Goal: Task Accomplishment & Management: Use online tool/utility

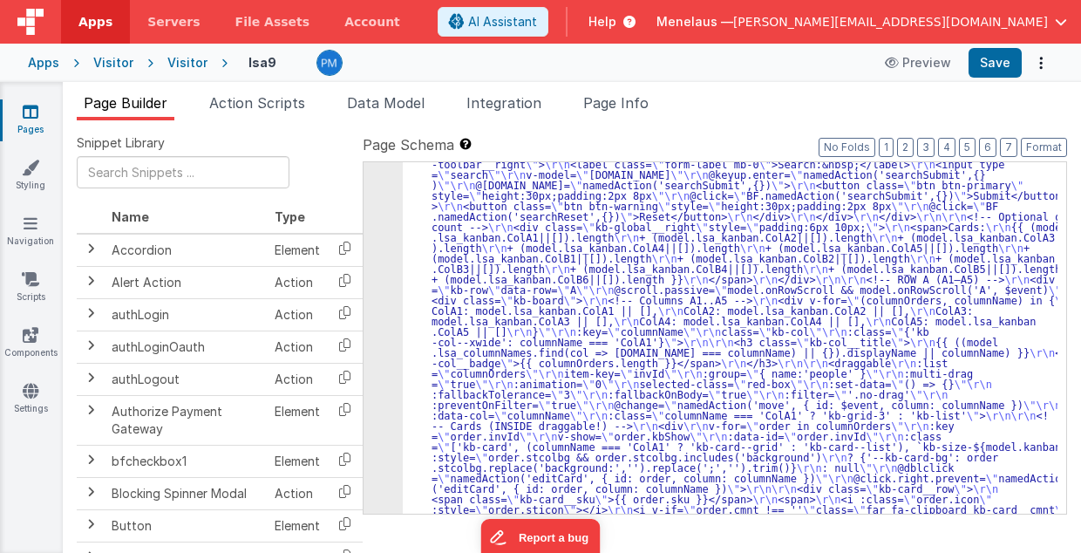
scroll to position [1018, 0]
click at [641, 99] on span "Page Info" at bounding box center [615, 102] width 65 height 17
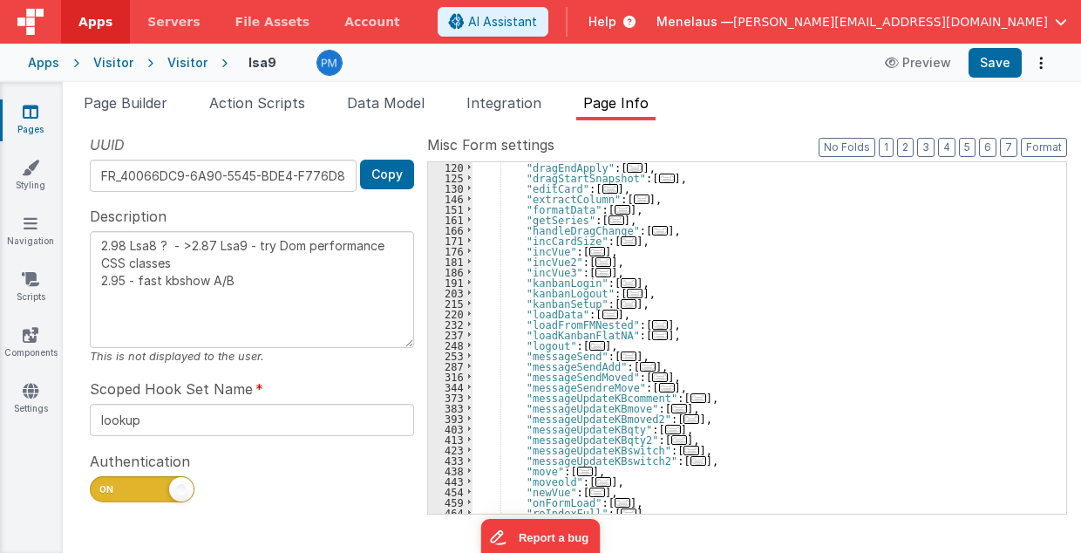
scroll to position [279, 0]
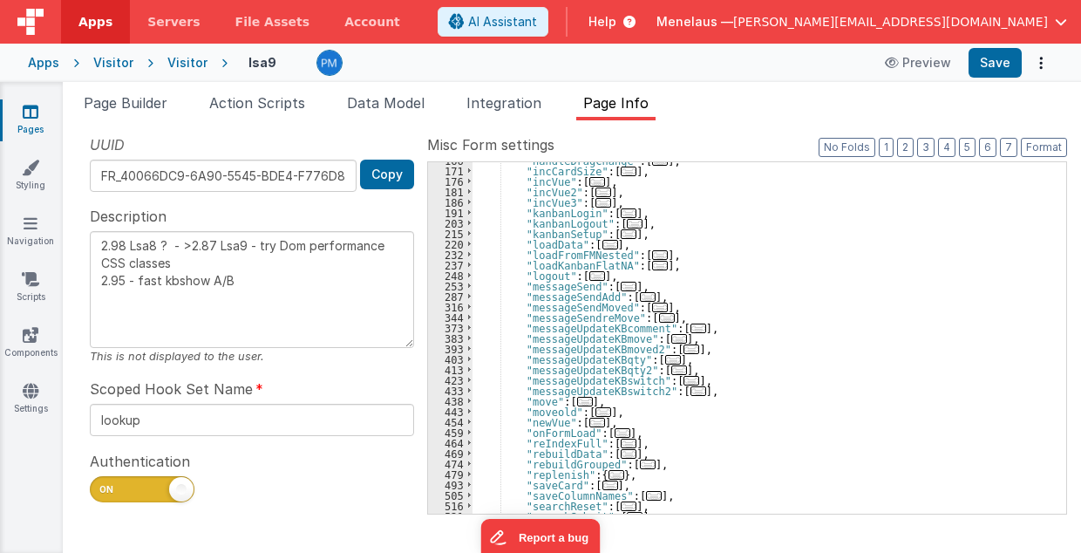
click at [577, 401] on span "..." at bounding box center [585, 402] width 16 height 10
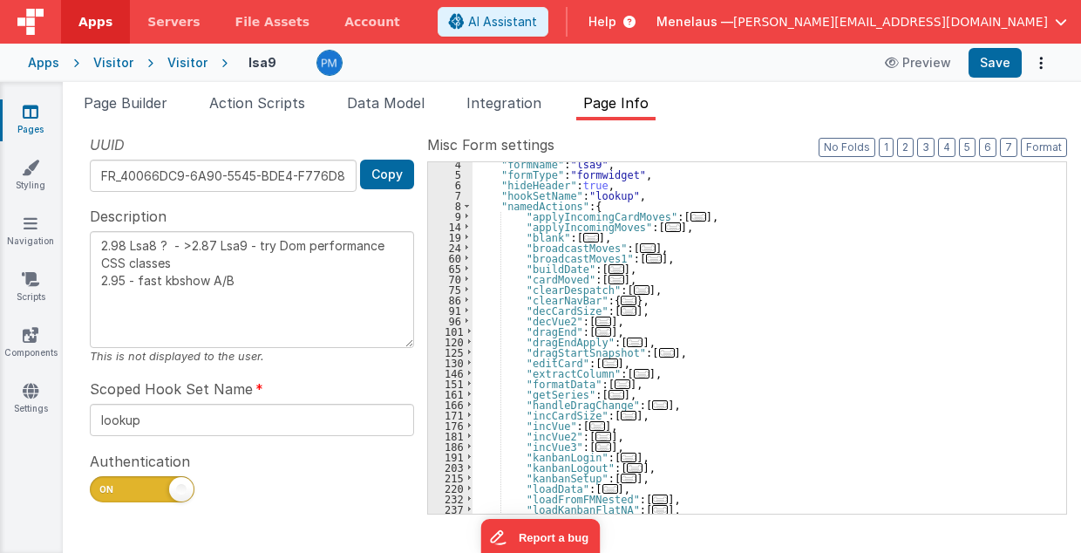
scroll to position [35, 0]
click at [665, 226] on span "..." at bounding box center [673, 227] width 16 height 10
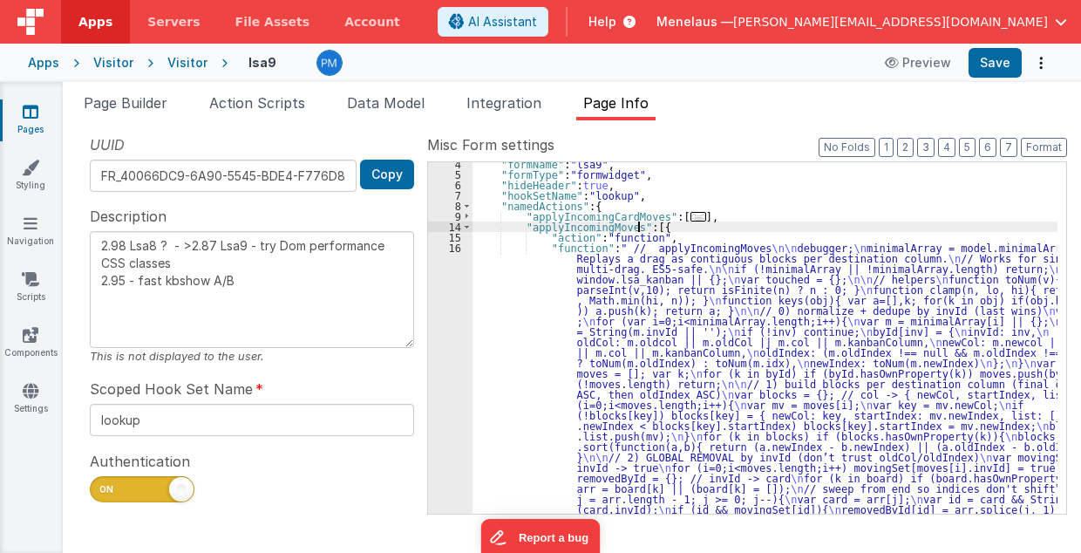
click at [672, 319] on div ""formName" : "lsa9" , "formType" : "formwidget" , "hideHeader" : true , "hookSe…" at bounding box center [765, 544] width 586 height 770
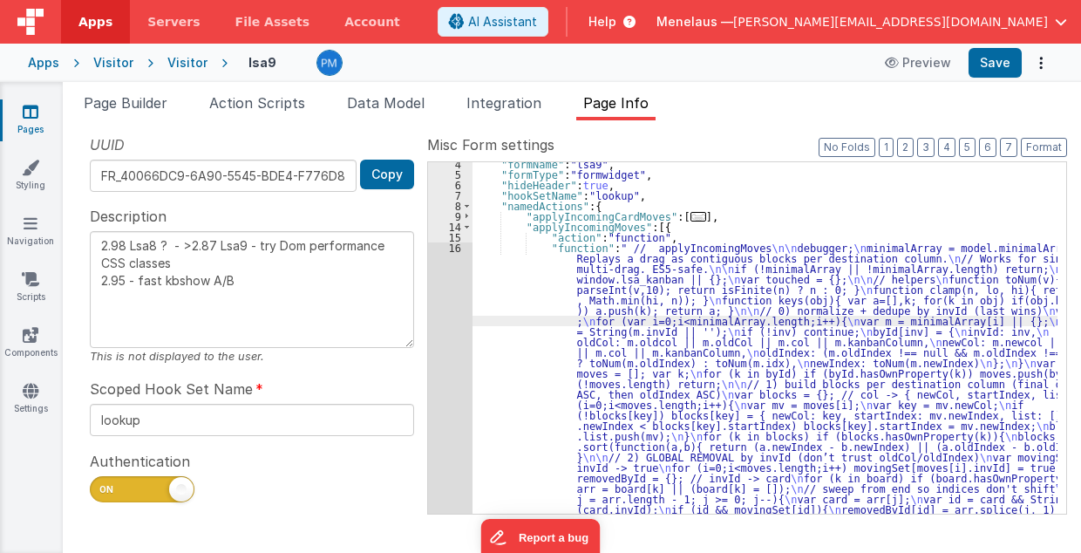
scroll to position [181, 0]
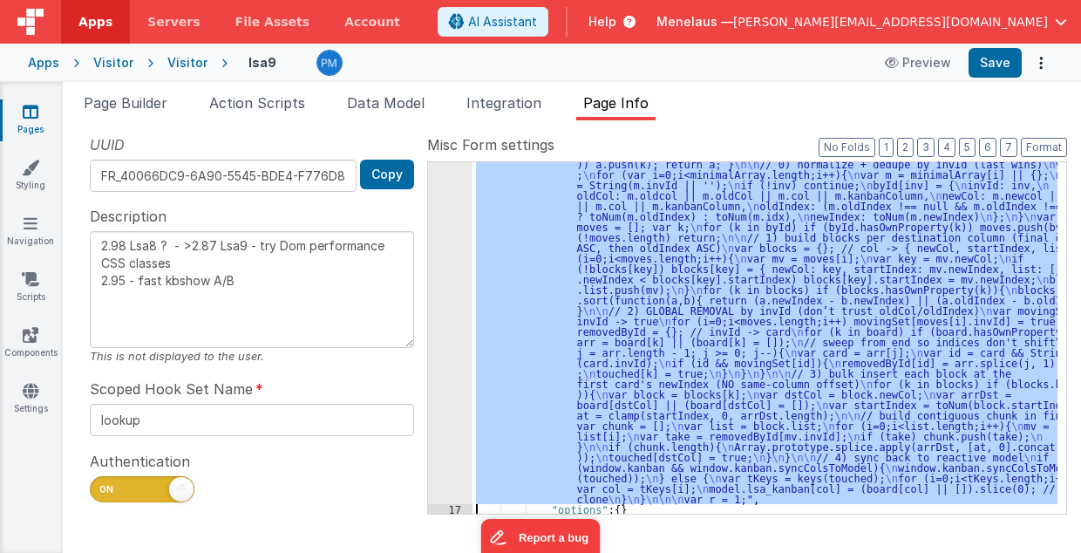
click at [444, 403] on div "16" at bounding box center [450, 300] width 44 height 408
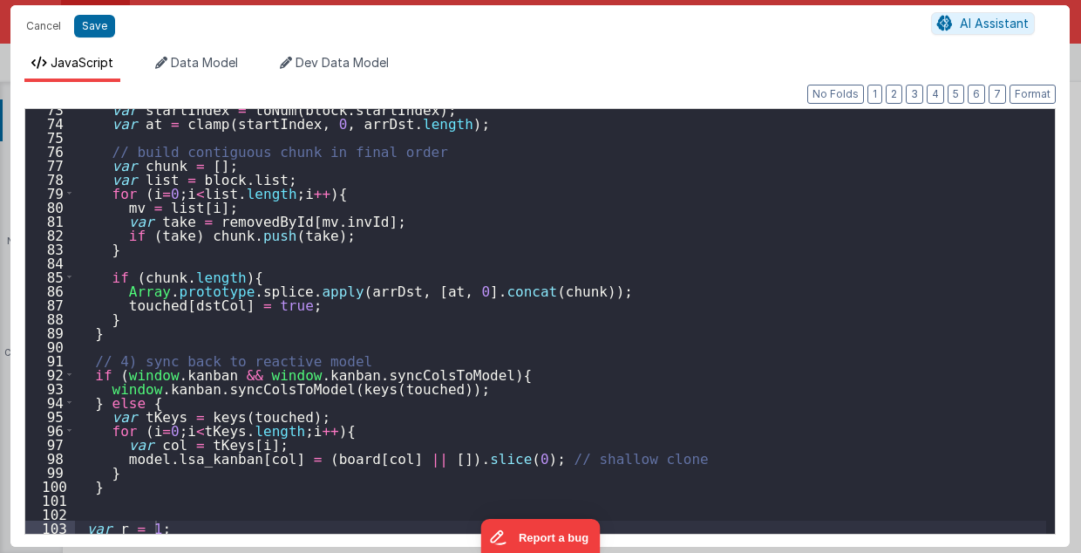
scroll to position [1011, 0]
drag, startPoint x: 42, startPoint y: 29, endPoint x: 171, endPoint y: 303, distance: 303.3
click at [42, 29] on button "Cancel" at bounding box center [43, 26] width 52 height 24
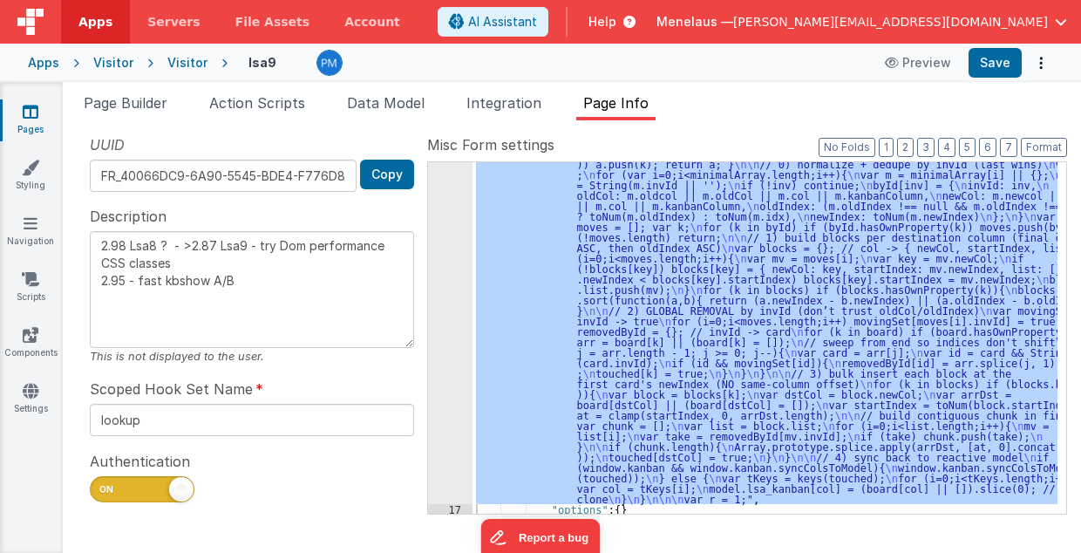
drag, startPoint x: 139, startPoint y: 98, endPoint x: 474, endPoint y: 248, distance: 366.4
click at [139, 98] on span "Page Builder" at bounding box center [126, 102] width 84 height 17
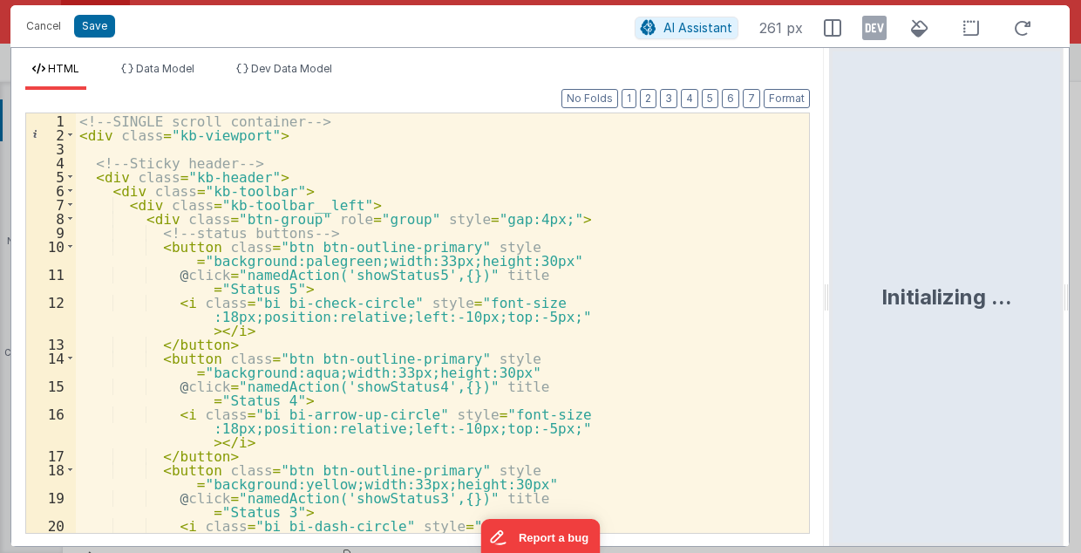
drag, startPoint x: 539, startPoint y: 300, endPoint x: 832, endPoint y: 293, distance: 292.9
click at [832, 293] on html "Cancel Save AI Assistant 261 px HTML Data Model Dev Data Model Format 7 6 5 4 3…" at bounding box center [540, 276] width 1081 height 553
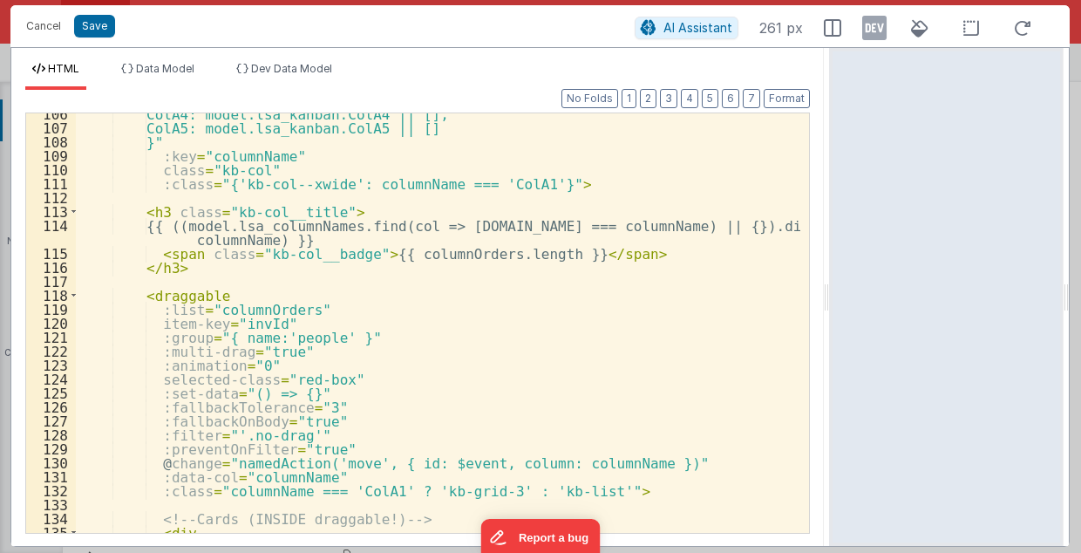
scroll to position [1708, 0]
